Goal: Communication & Community: Answer question/provide support

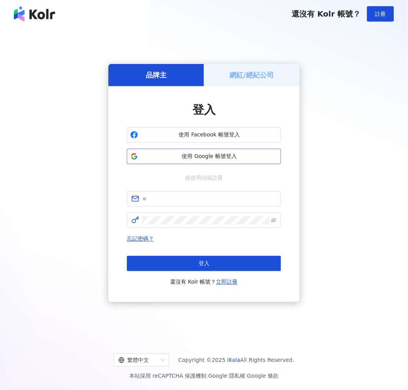
click at [210, 157] on span "使用 Google 帳號登入" at bounding box center [209, 157] width 136 height 8
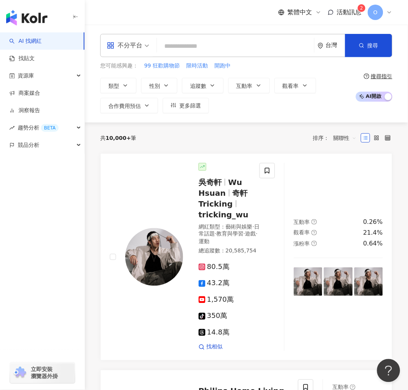
click at [218, 134] on div "共 10,000+ 筆 排序： 關聯性" at bounding box center [246, 138] width 292 height 12
click at [351, 10] on span "活動訊息" at bounding box center [349, 11] width 25 height 7
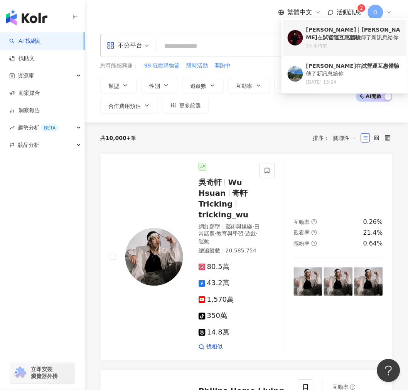
click at [362, 43] on div "23 小時前" at bounding box center [354, 46] width 96 height 7
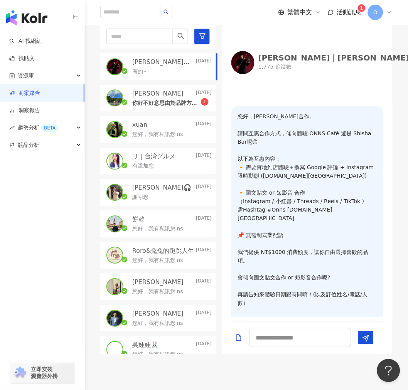
scroll to position [60, 0]
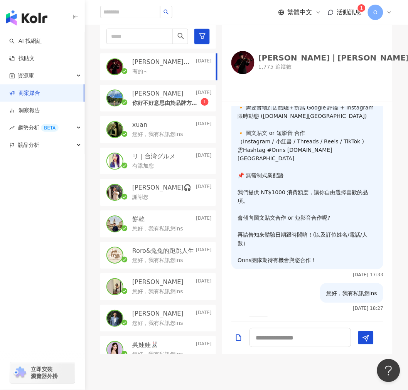
click at [191, 99] on p "你好不好意思由於品牌方在北部無法到達需要車馬費的部分，跟品牌方說聲抱歉🙏" at bounding box center [166, 103] width 69 height 8
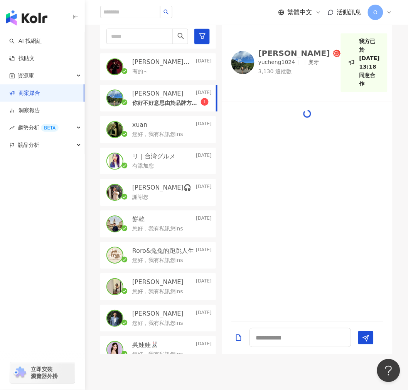
scroll to position [298, 0]
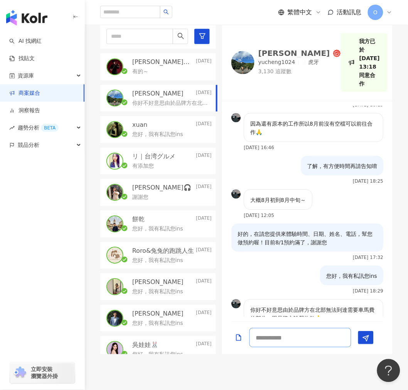
click at [322, 328] on textarea at bounding box center [300, 337] width 102 height 19
type textarea "*"
type textarea "***"
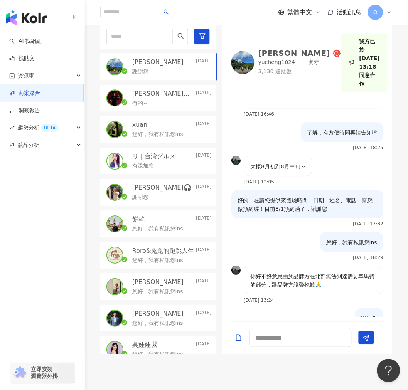
click at [190, 98] on div "有的～" at bounding box center [171, 102] width 79 height 9
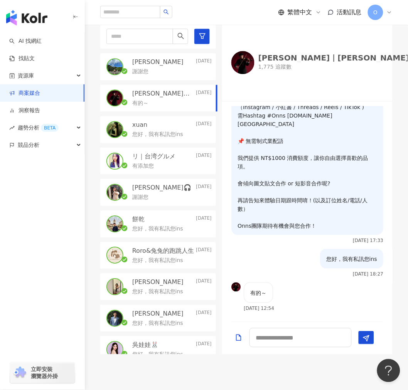
scroll to position [60, 0]
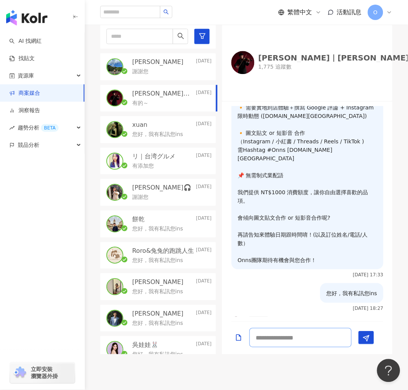
click at [282, 328] on textarea at bounding box center [300, 337] width 102 height 19
type textarea "***"
